Goal: Use online tool/utility: Utilize a website feature to perform a specific function

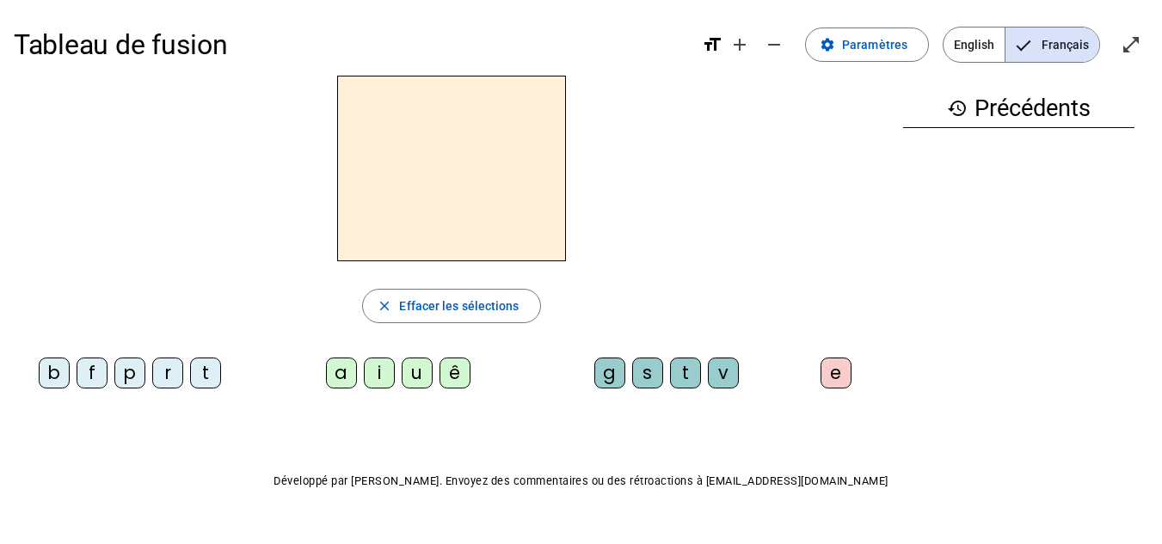
drag, startPoint x: 1147, startPoint y: 36, endPoint x: 1147, endPoint y: 111, distance: 74.8
click at [1147, 36] on span "Entrer en plein écran" at bounding box center [1130, 44] width 41 height 41
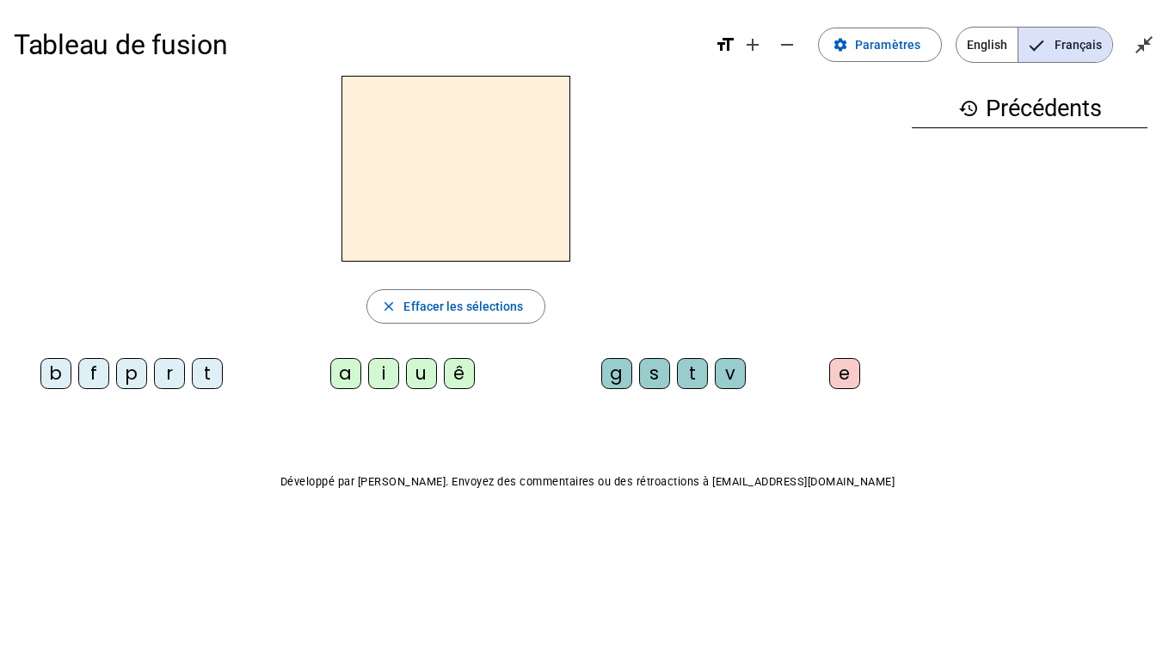
click at [95, 370] on div "f" at bounding box center [93, 373] width 31 height 31
click at [459, 372] on div "ê" at bounding box center [459, 373] width 31 height 31
click at [688, 372] on div "t" at bounding box center [692, 373] width 31 height 31
click at [855, 377] on div "e" at bounding box center [844, 373] width 31 height 31
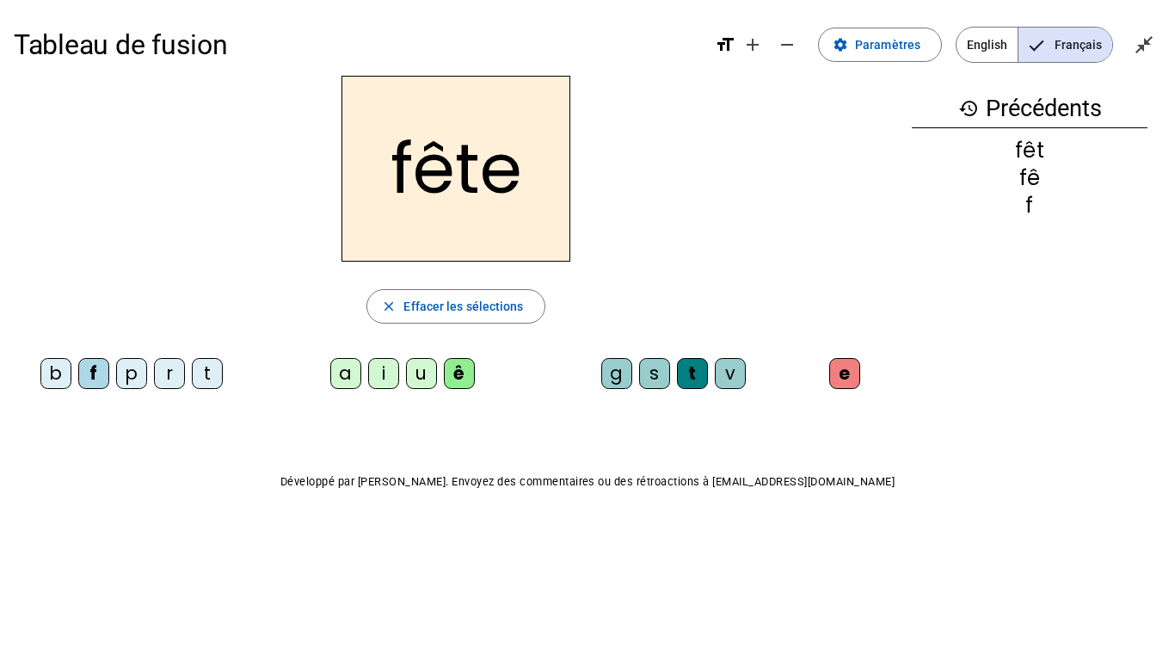
click at [209, 366] on div "t" at bounding box center [207, 373] width 31 height 31
click at [61, 373] on div "b" at bounding box center [55, 373] width 31 height 31
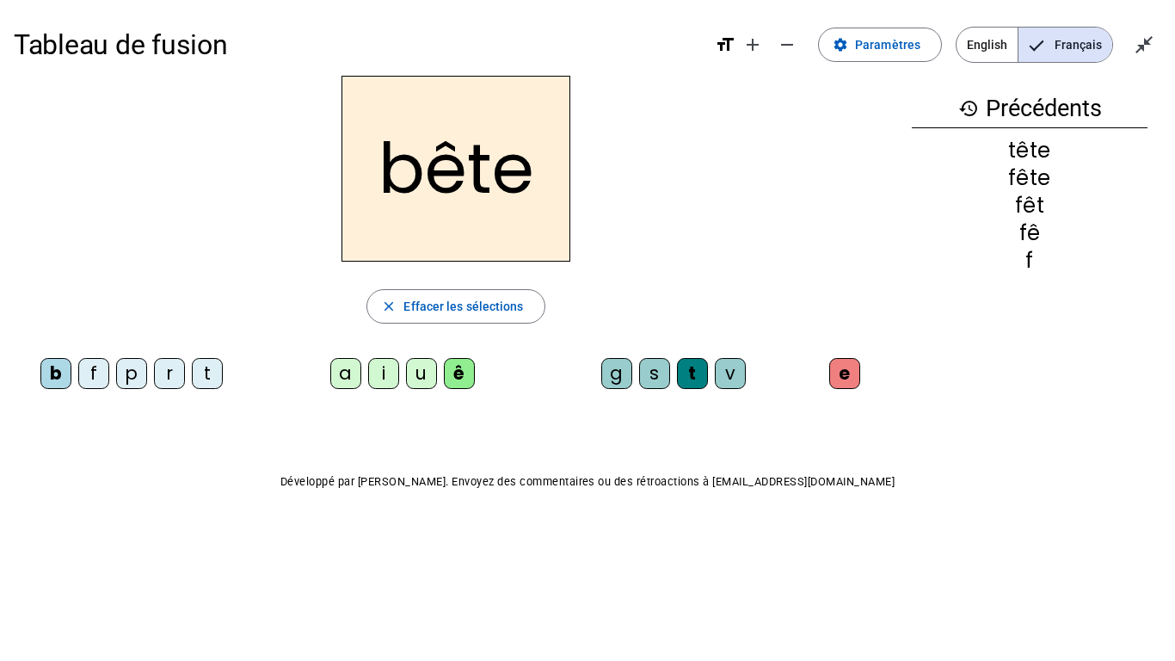
click at [425, 367] on div "u" at bounding box center [421, 373] width 31 height 31
click at [664, 369] on div "s" at bounding box center [654, 373] width 31 height 31
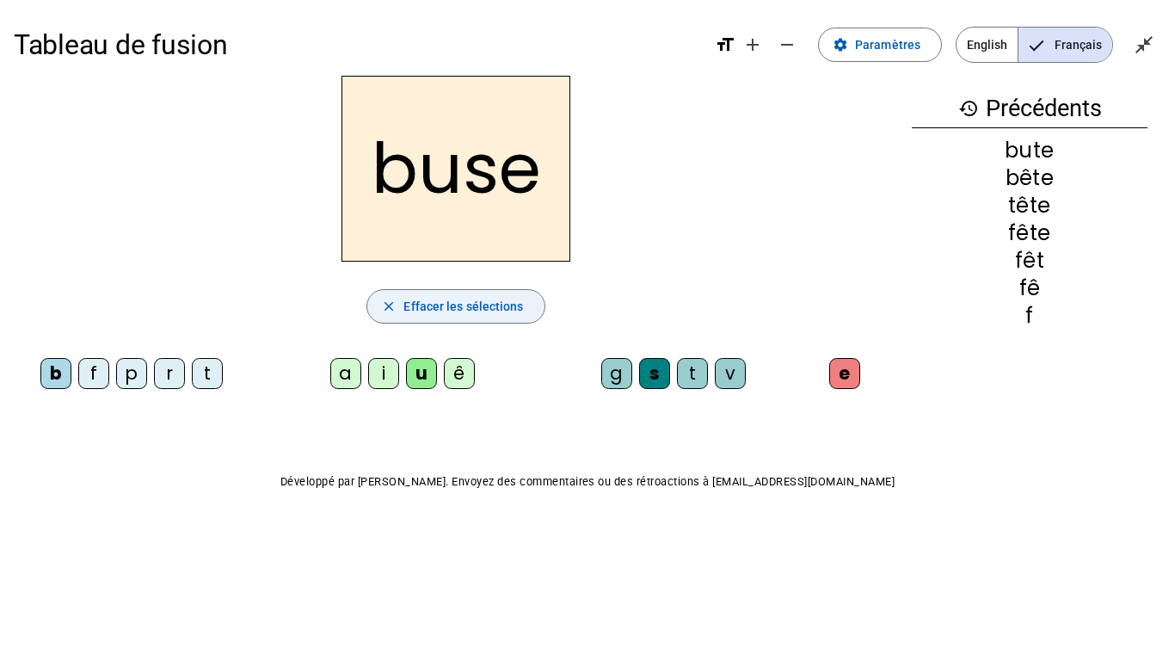
click at [391, 307] on mat-icon "close" at bounding box center [388, 305] width 15 height 15
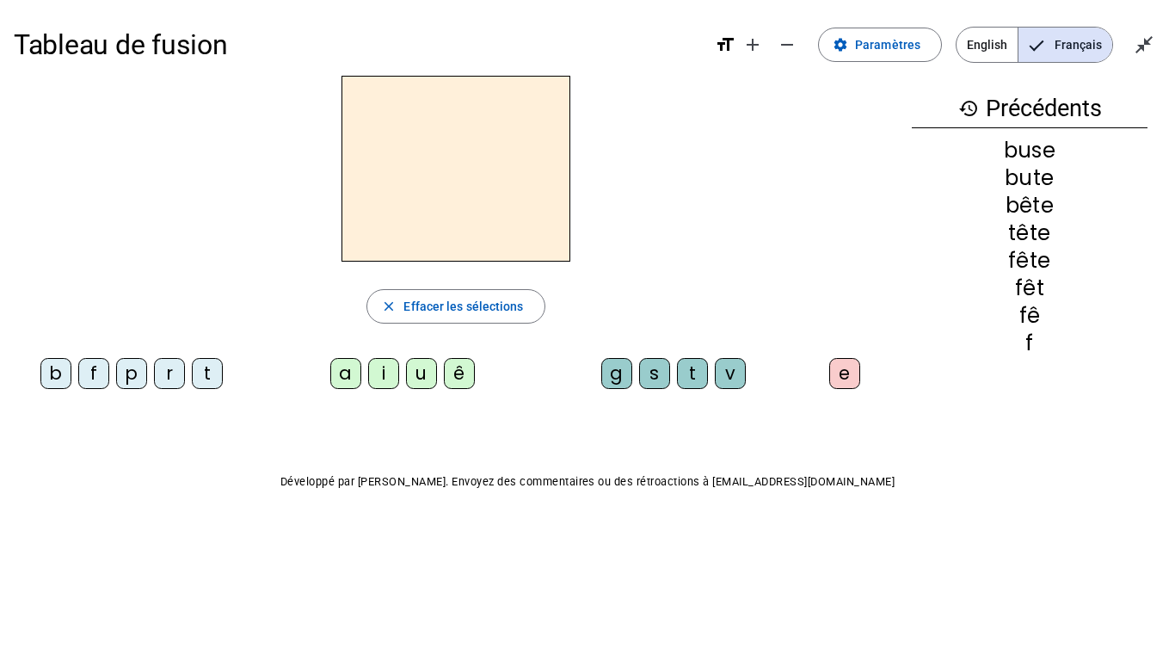
click at [101, 372] on div "f" at bounding box center [93, 373] width 31 height 31
click at [466, 372] on div "ê" at bounding box center [459, 373] width 31 height 31
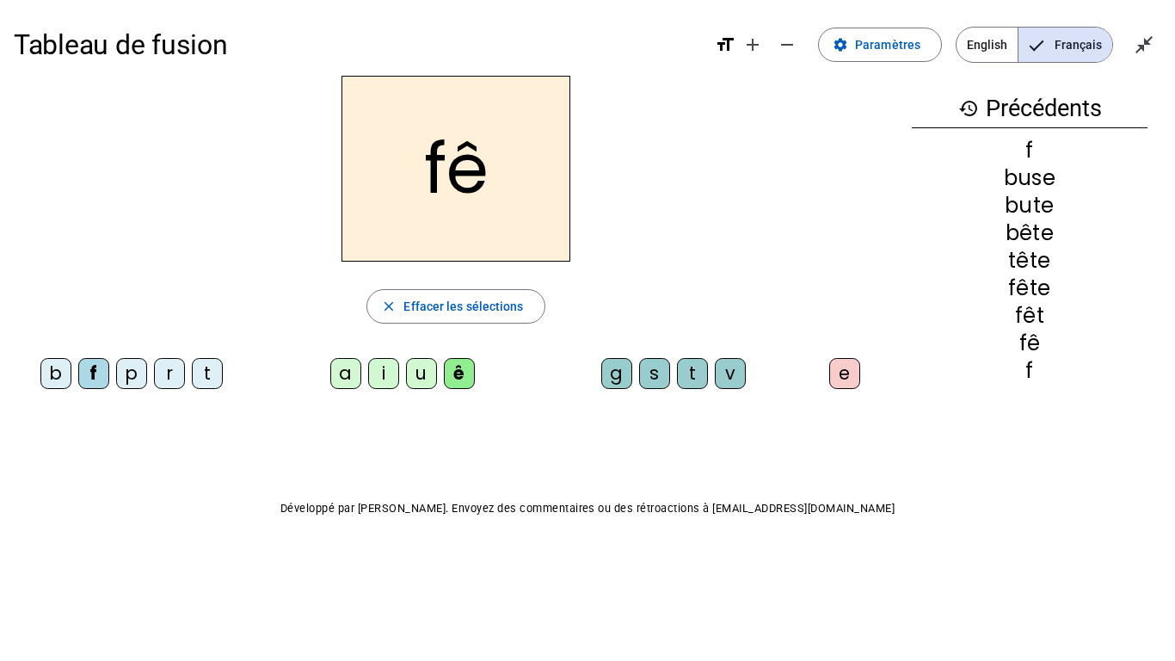
click at [695, 363] on div "t" at bounding box center [692, 373] width 31 height 31
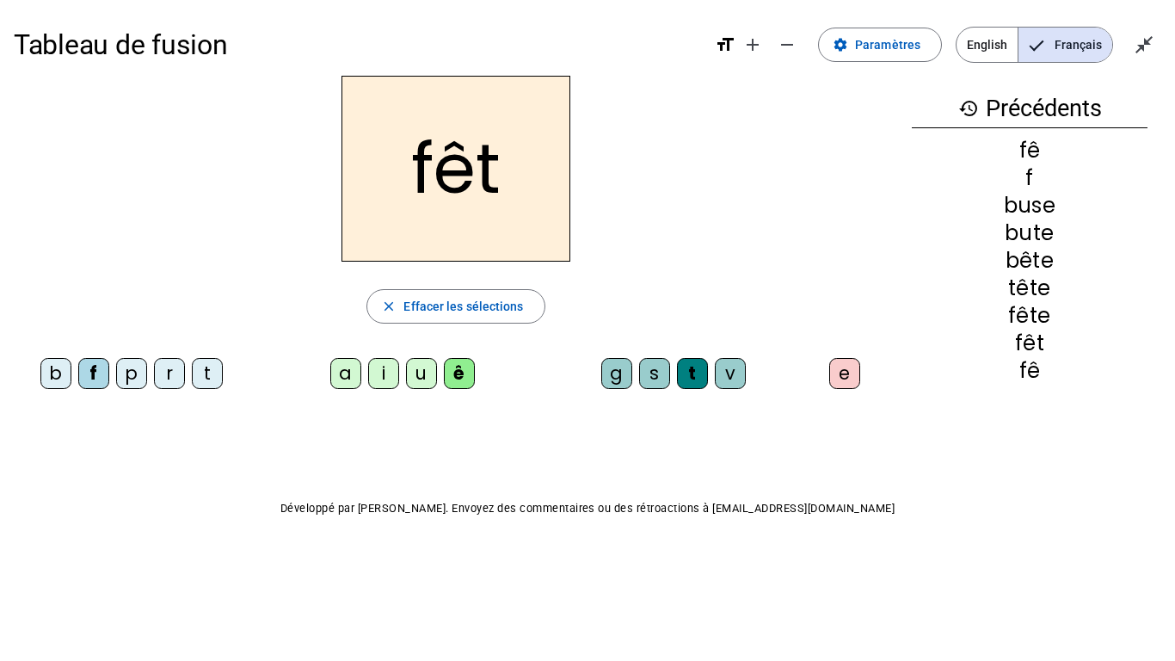
click at [816, 372] on div "e" at bounding box center [848, 377] width 86 height 38
click at [845, 368] on div "e" at bounding box center [844, 373] width 31 height 31
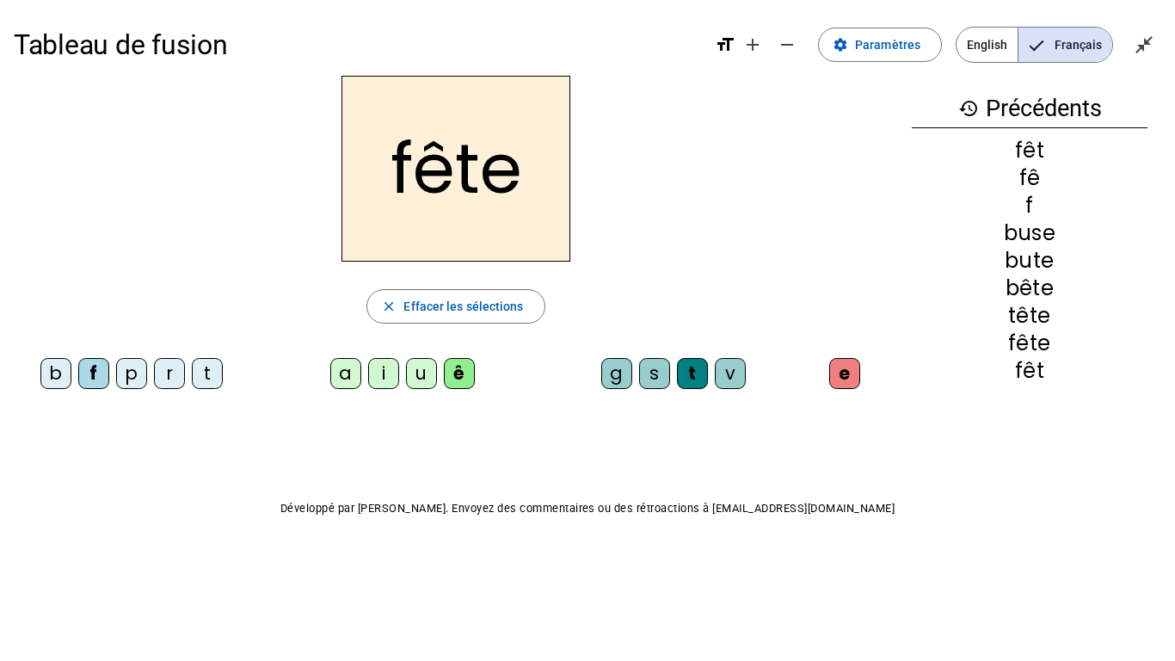
click at [212, 363] on div "t" at bounding box center [207, 373] width 31 height 31
click at [58, 371] on div "b" at bounding box center [55, 373] width 31 height 31
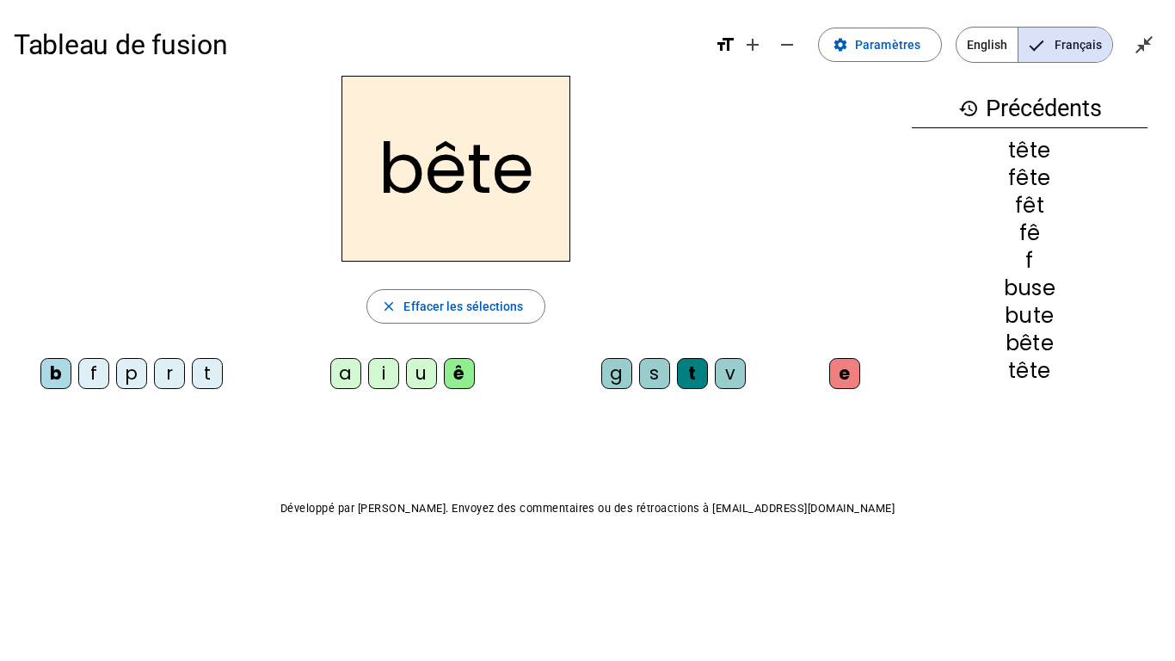
click at [430, 374] on div "u" at bounding box center [421, 373] width 31 height 31
click at [652, 373] on div "s" at bounding box center [654, 373] width 31 height 31
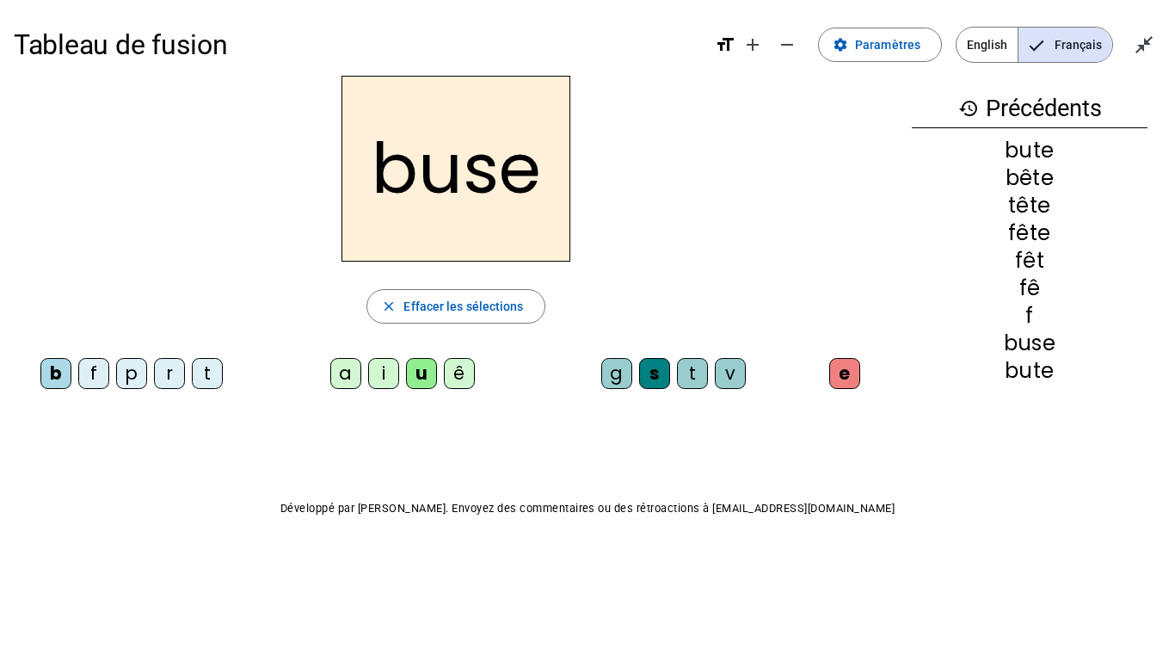
click at [740, 234] on div "buse" at bounding box center [456, 169] width 884 height 186
click at [382, 377] on div "i" at bounding box center [383, 373] width 31 height 31
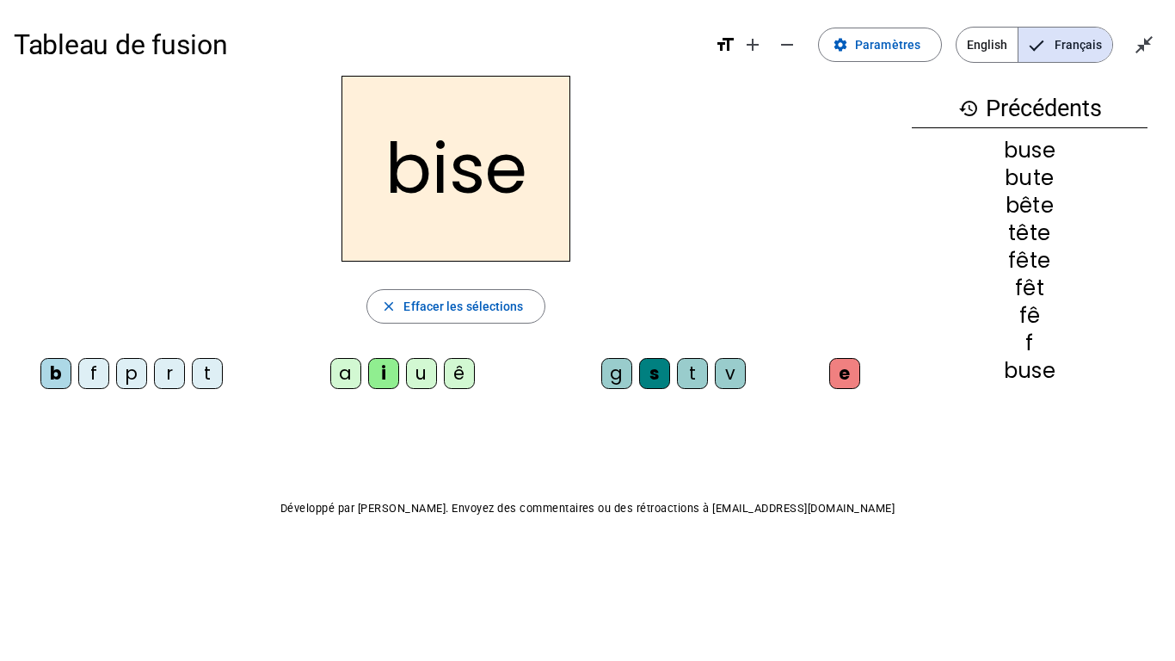
click at [344, 374] on div "a" at bounding box center [345, 373] width 31 height 31
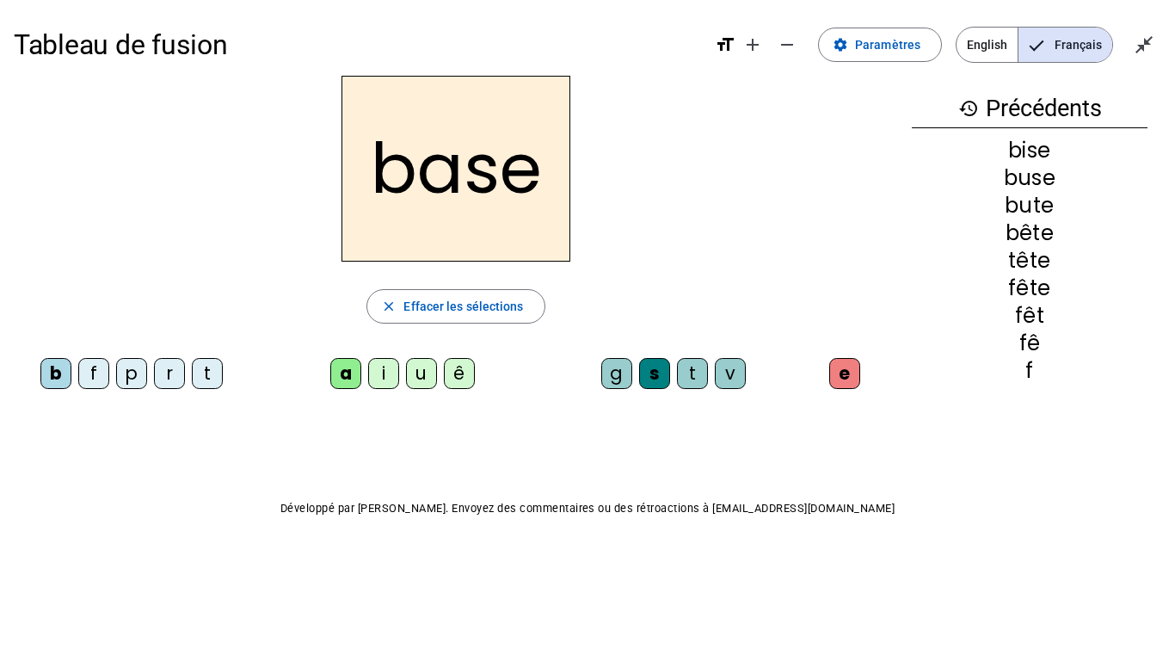
click at [169, 368] on div "r" at bounding box center [169, 373] width 31 height 31
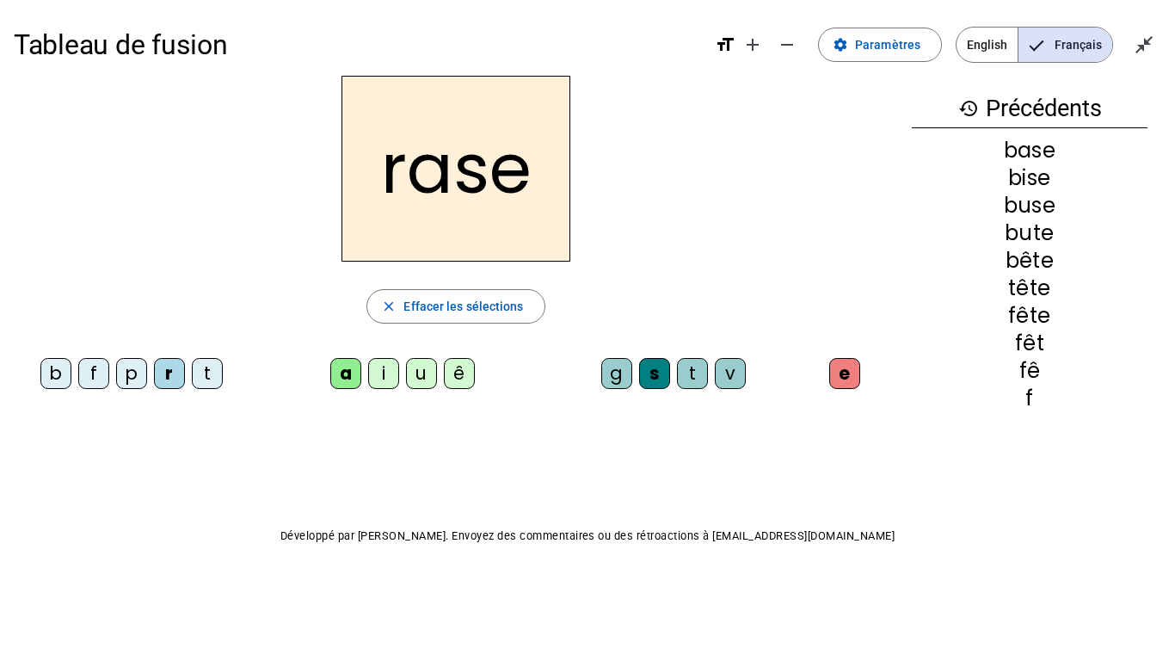
click at [615, 380] on div "g" at bounding box center [616, 373] width 31 height 31
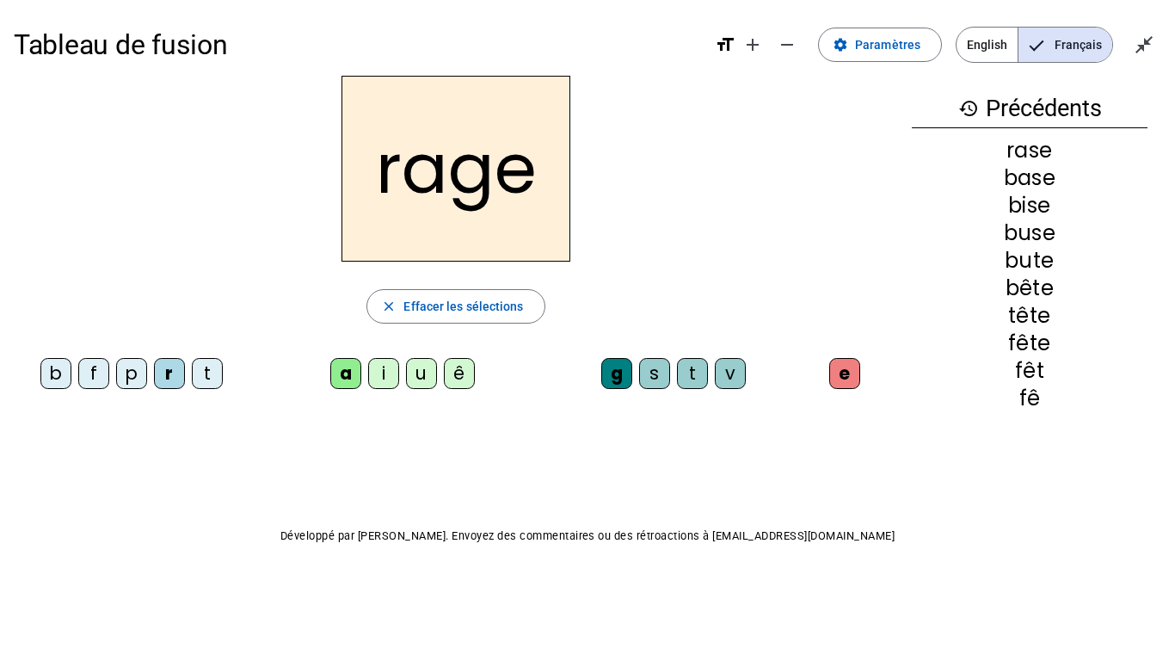
click at [131, 372] on div "p" at bounding box center [131, 373] width 31 height 31
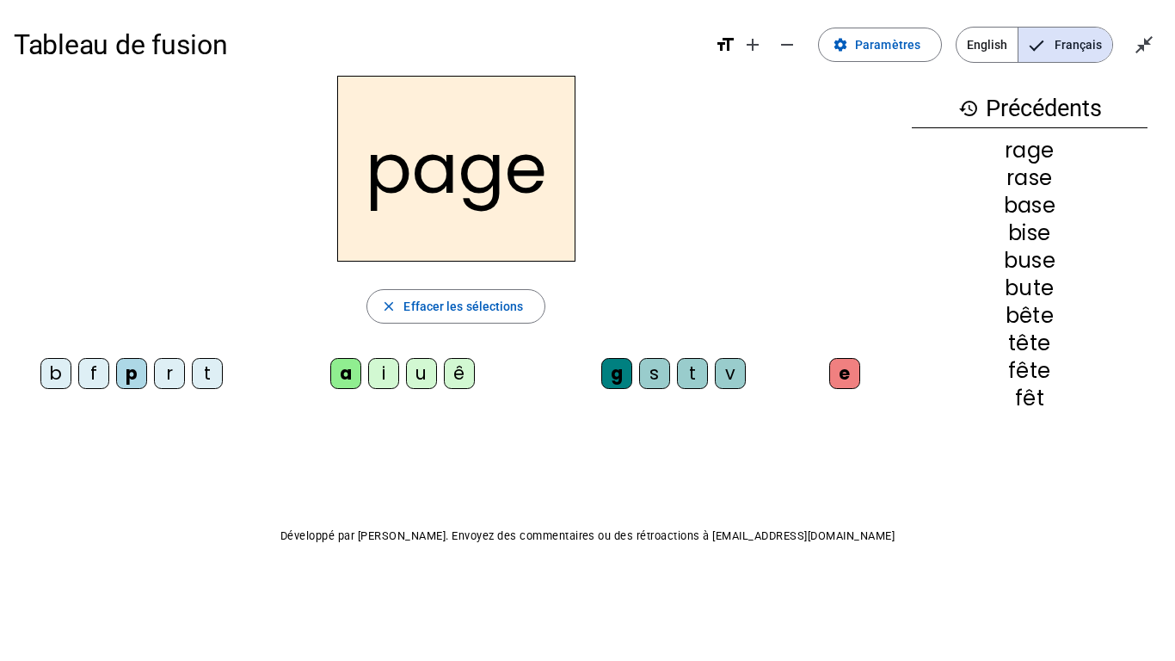
click at [735, 370] on div "v" at bounding box center [730, 373] width 31 height 31
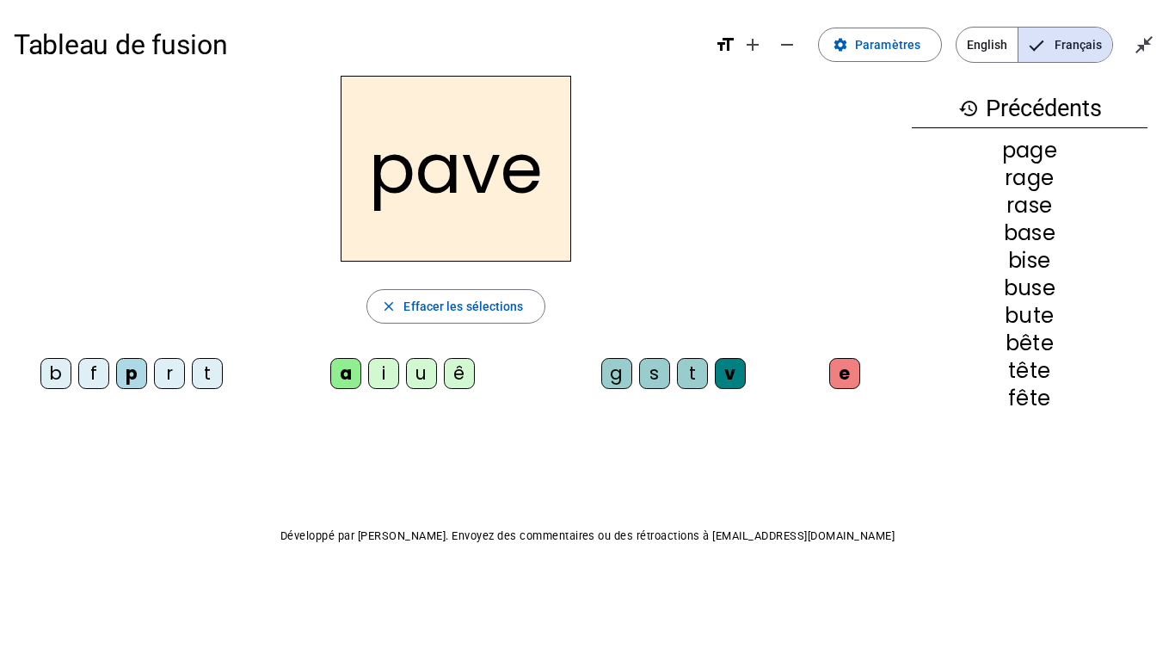
click at [532, 209] on h2 "pave" at bounding box center [456, 169] width 231 height 186
click at [499, 212] on h2 "pave" at bounding box center [456, 169] width 231 height 186
